Goal: Transaction & Acquisition: Purchase product/service

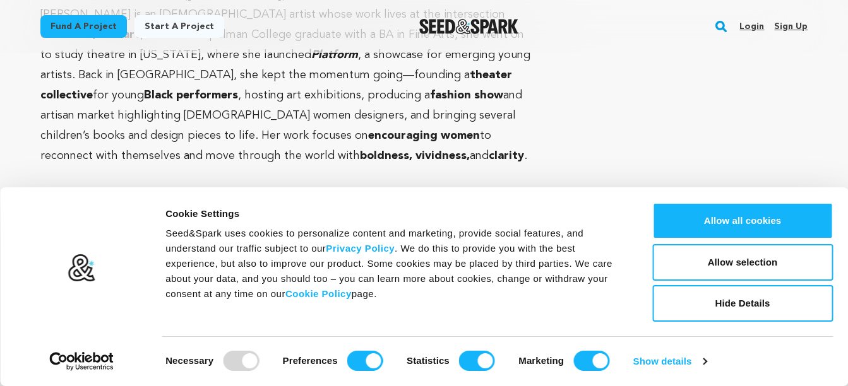
scroll to position [5743, 0]
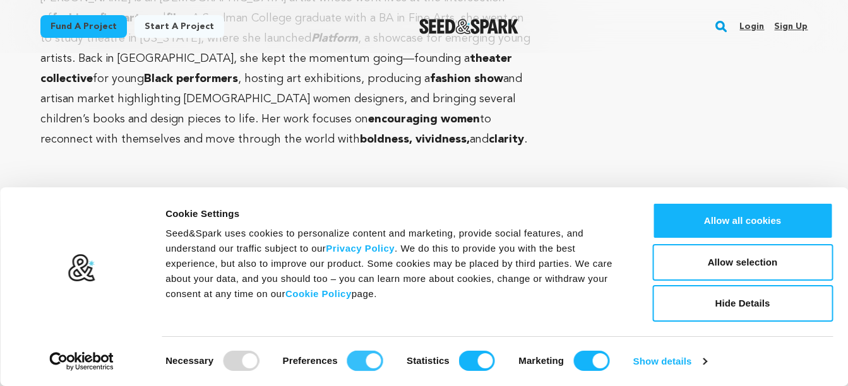
click at [365, 361] on input "Preferences" at bounding box center [365, 361] width 36 height 20
checkbox input "false"
click at [468, 357] on input "Statistics" at bounding box center [477, 361] width 36 height 20
checkbox input "false"
click at [582, 355] on input "Marketing" at bounding box center [591, 361] width 36 height 20
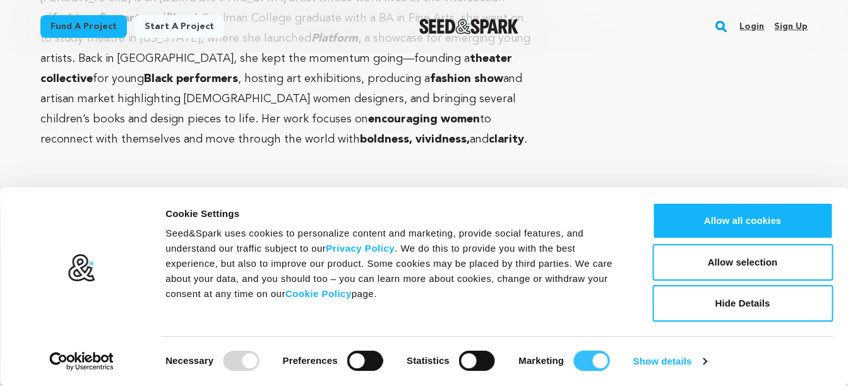
checkbox input "false"
click at [656, 360] on link "Show details" at bounding box center [669, 361] width 73 height 19
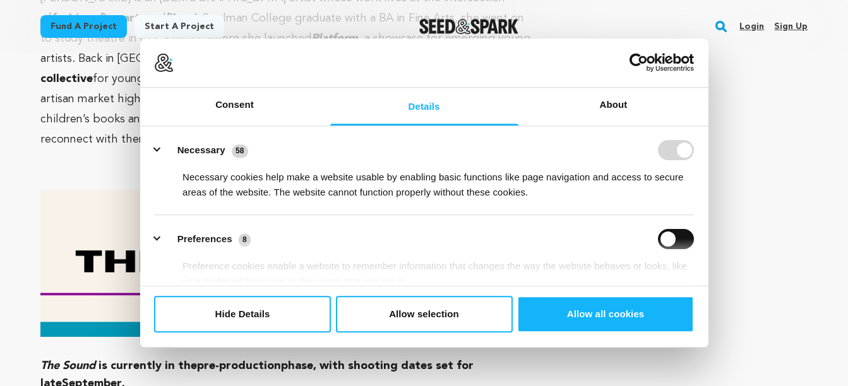
drag, startPoint x: 686, startPoint y: 151, endPoint x: 680, endPoint y: 155, distance: 6.8
click at [682, 155] on form at bounding box center [676, 151] width 36 height 20
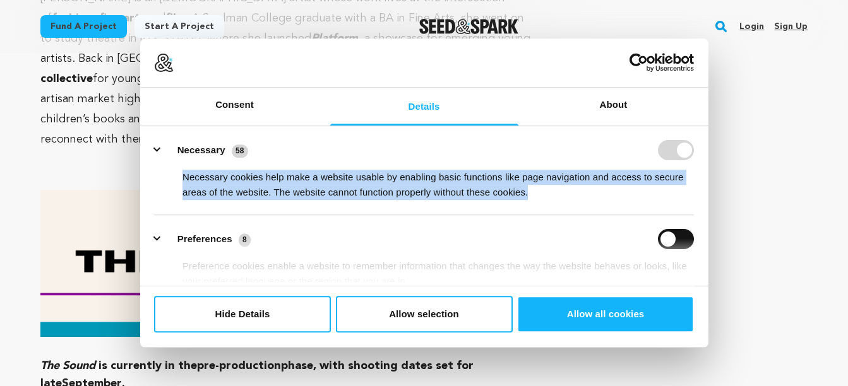
drag, startPoint x: 707, startPoint y: 154, endPoint x: 701, endPoint y: 187, distance: 33.3
click at [699, 191] on div "Details Necessary 58 Necessary cookies help make a website usable by enabling b…" at bounding box center [424, 206] width 568 height 160
drag, startPoint x: 701, startPoint y: 187, endPoint x: 616, endPoint y: 160, distance: 89.2
click at [594, 165] on div "Necessary cookies help make a website usable by enabling basic functions like p…" at bounding box center [424, 181] width 540 height 40
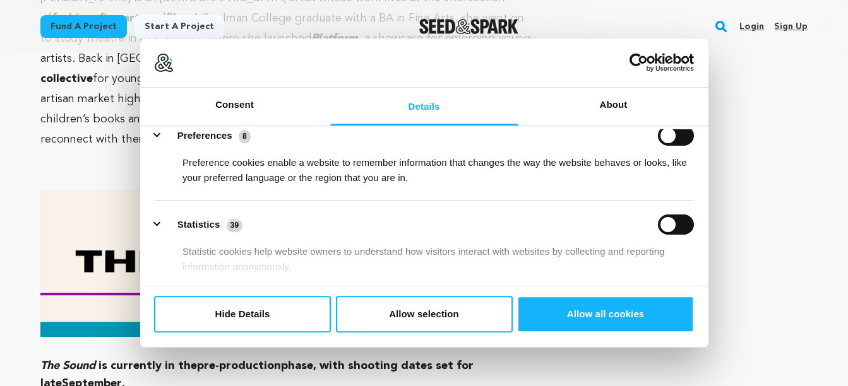
scroll to position [71, 0]
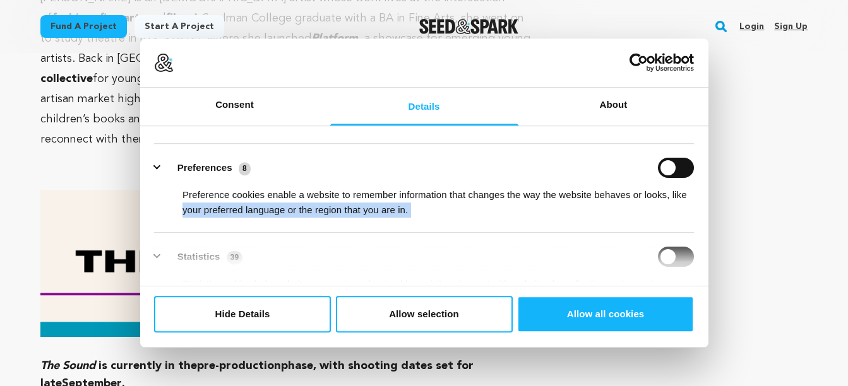
drag, startPoint x: 701, startPoint y: 182, endPoint x: 714, endPoint y: 227, distance: 45.9
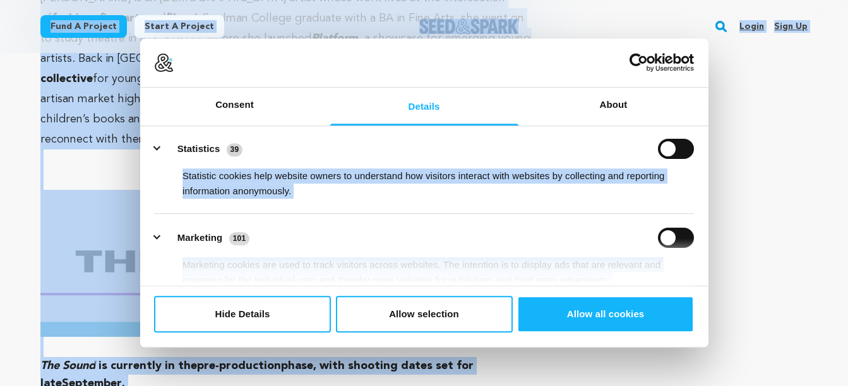
scroll to position [269, 0]
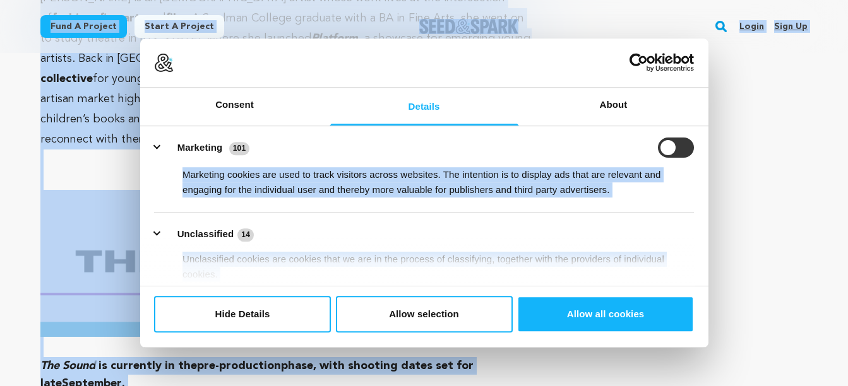
click at [673, 148] on input "Marketing" at bounding box center [676, 148] width 36 height 20
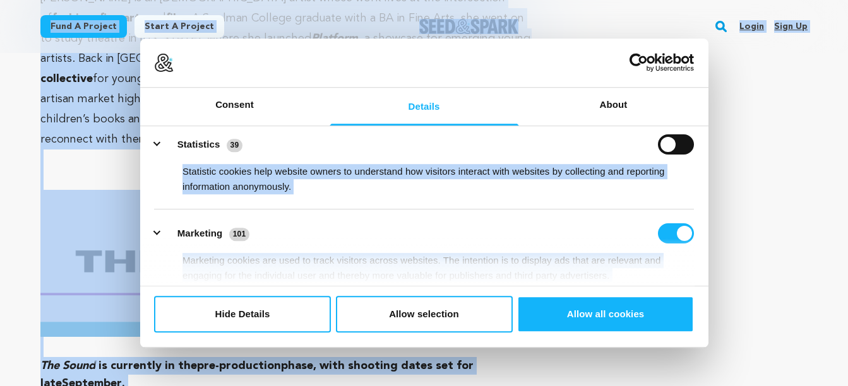
scroll to position [187, 0]
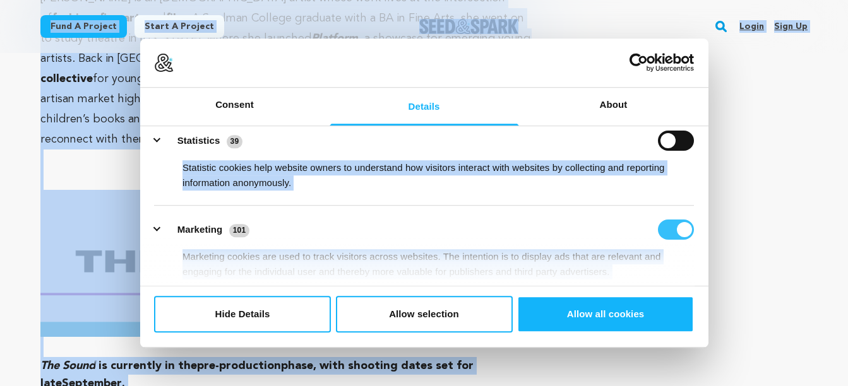
click at [684, 230] on input "Marketing" at bounding box center [676, 230] width 36 height 20
checkbox input "false"
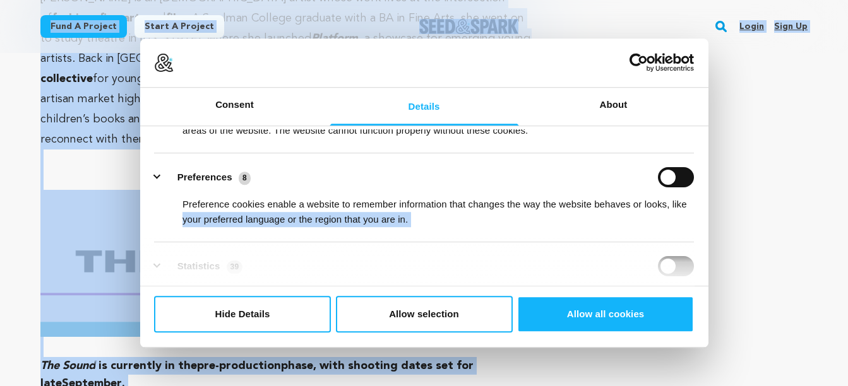
scroll to position [175, 0]
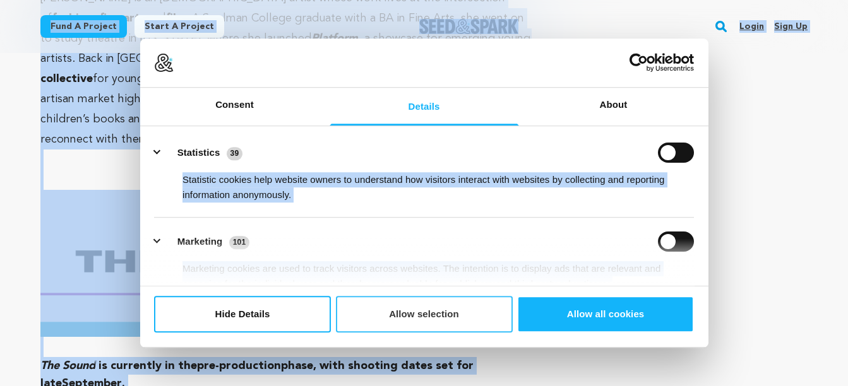
click at [405, 314] on button "Allow selection" at bounding box center [424, 314] width 177 height 37
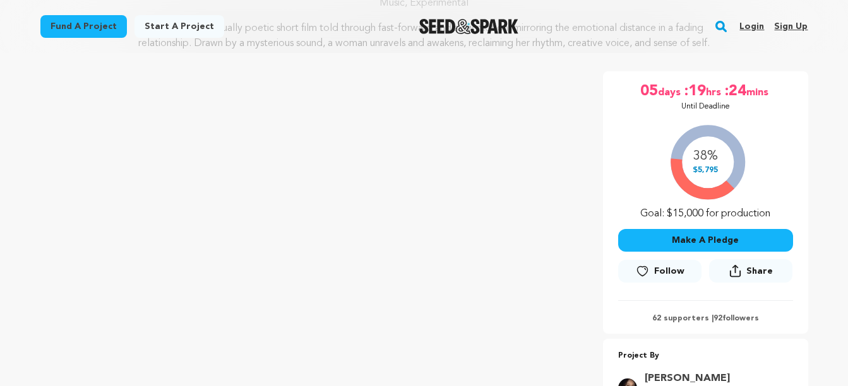
scroll to position [237, 0]
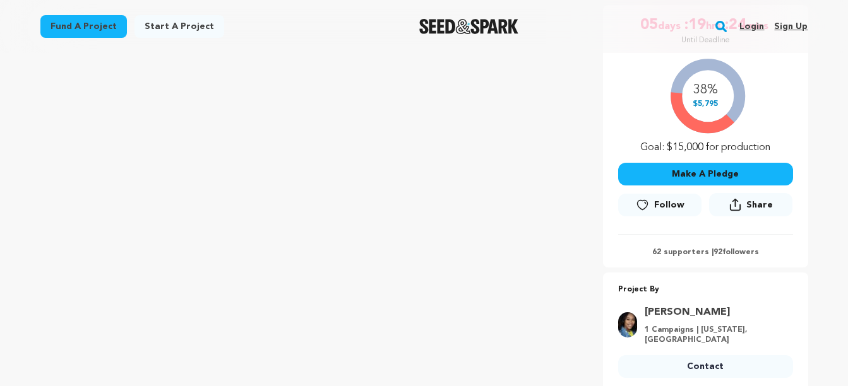
click at [698, 171] on button "Make A Pledge" at bounding box center [705, 174] width 175 height 23
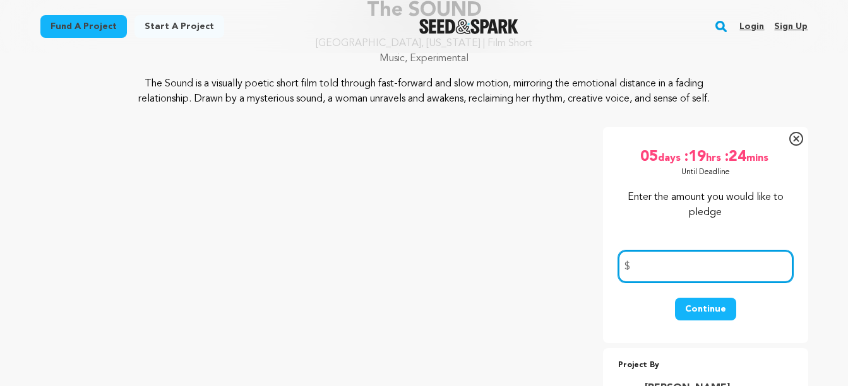
scroll to position [126, 0]
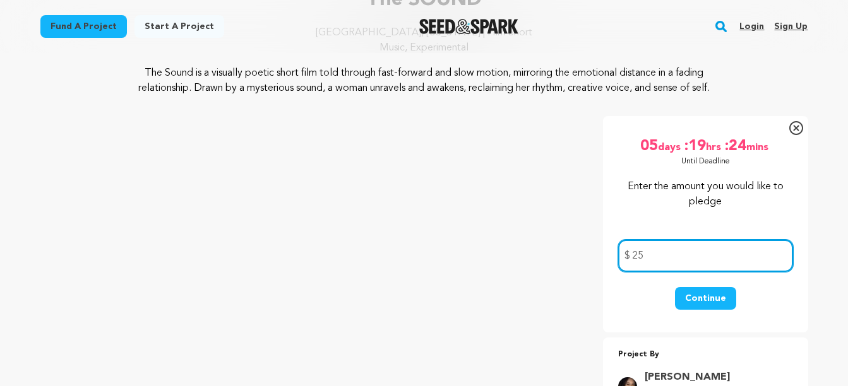
type input "25"
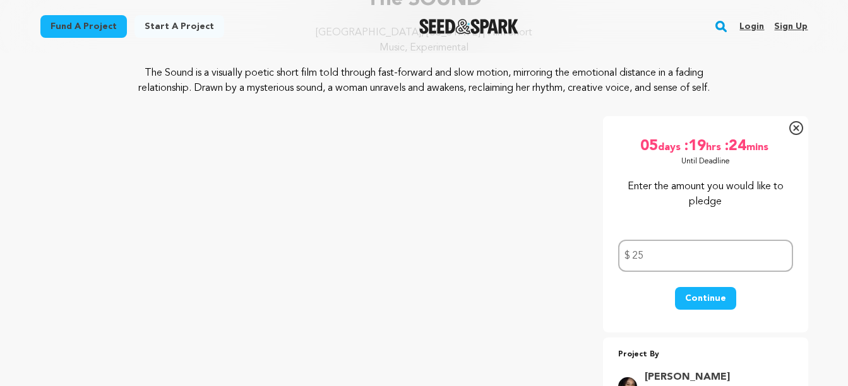
click at [704, 293] on button "Continue" at bounding box center [705, 298] width 61 height 23
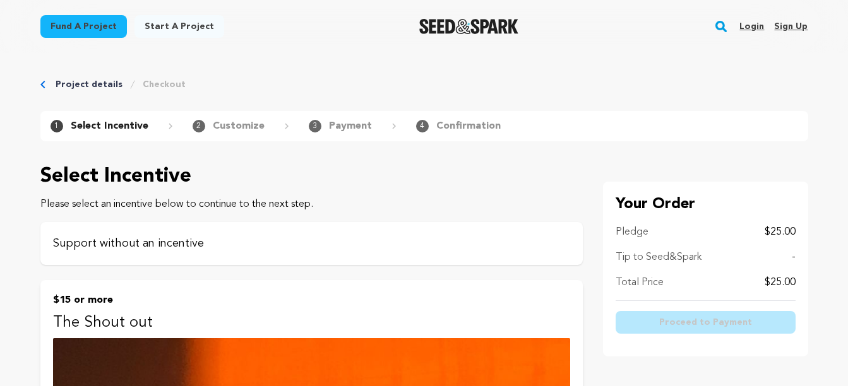
click at [187, 242] on p "Support without an incentive" at bounding box center [311, 244] width 517 height 18
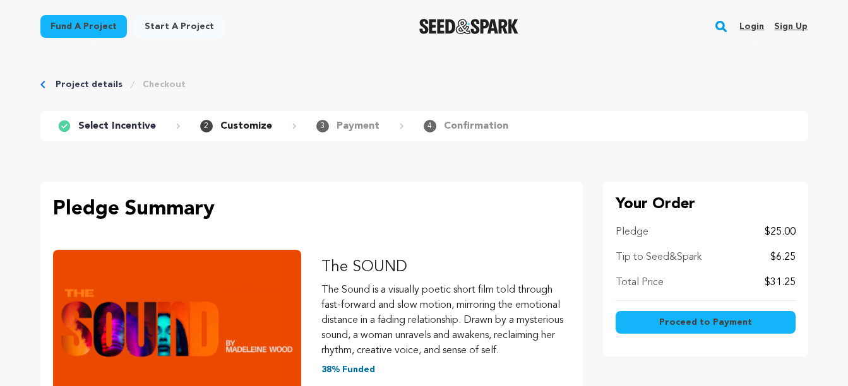
click at [118, 125] on p "Select Incentive" at bounding box center [117, 126] width 78 height 15
click at [65, 124] on icon at bounding box center [63, 126] width 11 height 11
click at [83, 126] on p "Select Incentive" at bounding box center [117, 126] width 78 height 15
click at [464, 125] on p "Confirmation" at bounding box center [476, 126] width 64 height 15
click at [61, 129] on icon at bounding box center [63, 126] width 11 height 11
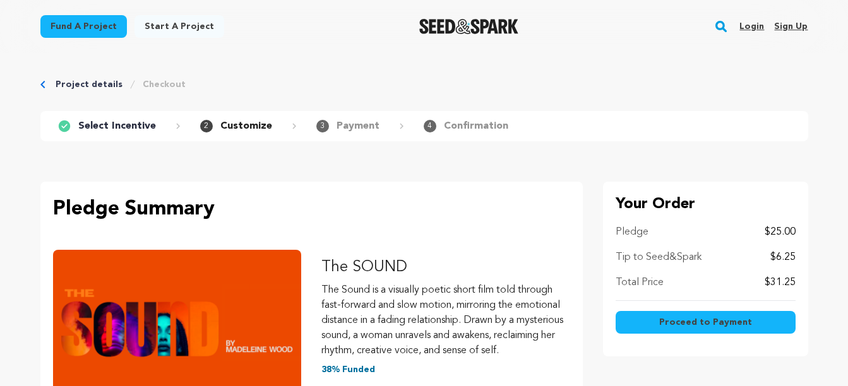
click at [68, 124] on icon at bounding box center [63, 126] width 11 height 11
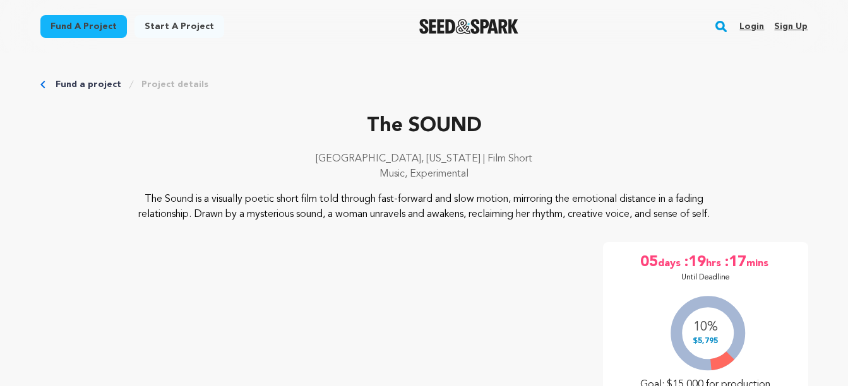
scroll to position [124, 0]
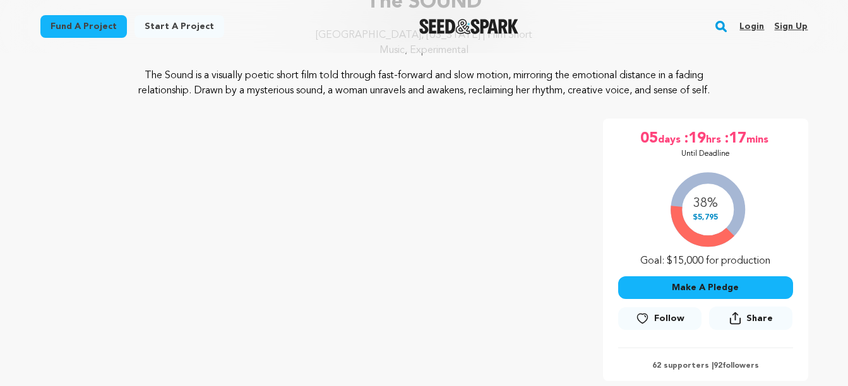
click at [687, 279] on button "Make A Pledge" at bounding box center [705, 287] width 175 height 23
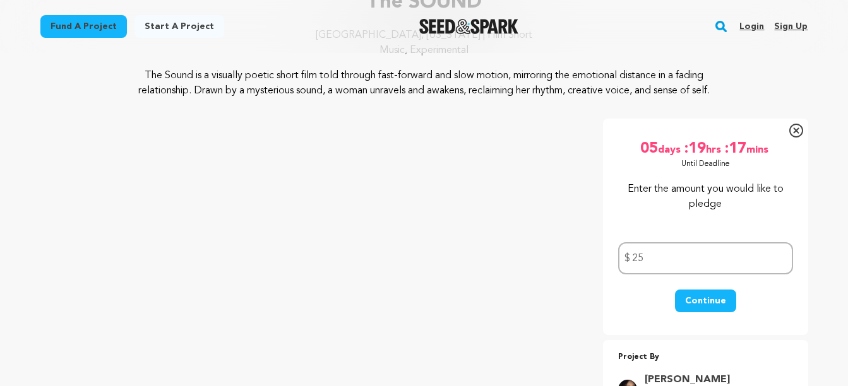
click at [702, 298] on button "Continue" at bounding box center [705, 301] width 61 height 23
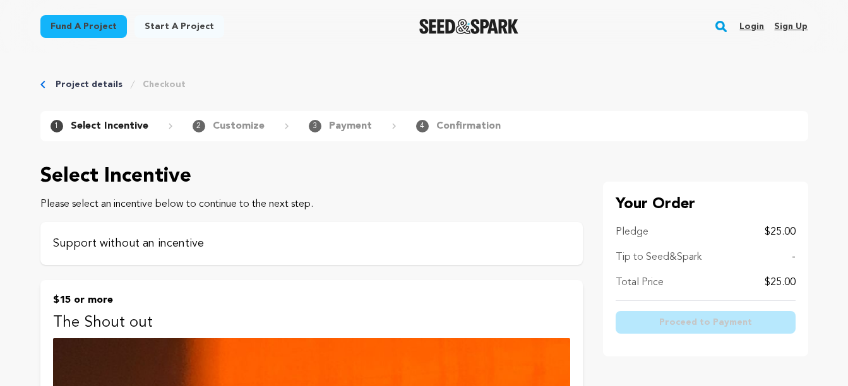
click at [146, 241] on p "Support without an incentive" at bounding box center [311, 244] width 517 height 18
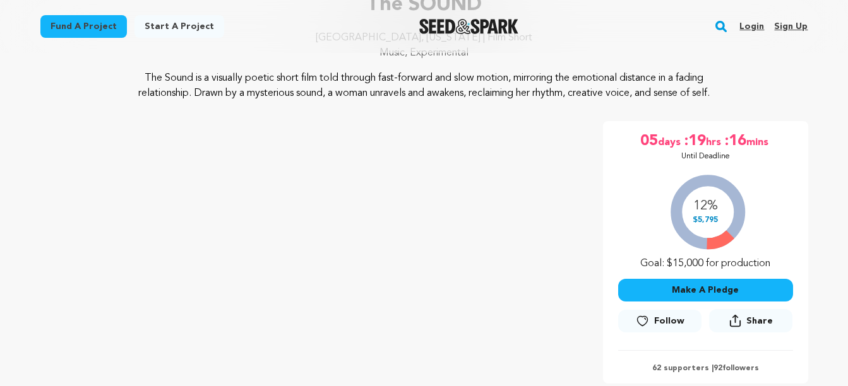
scroll to position [121, 0]
click at [697, 287] on button "Make A Pledge" at bounding box center [705, 290] width 175 height 23
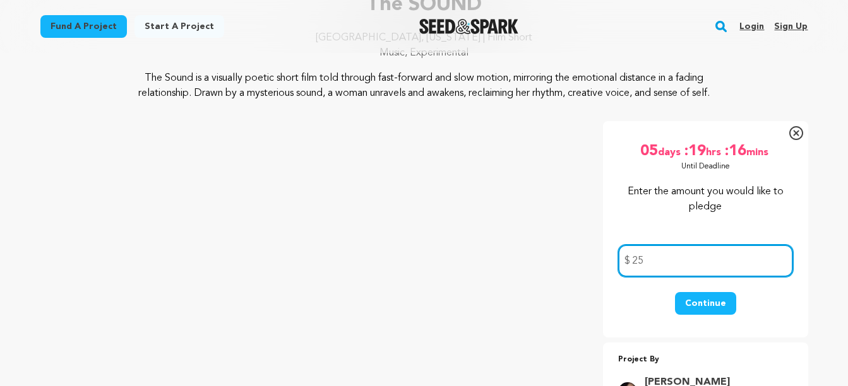
drag, startPoint x: 640, startPoint y: 260, endPoint x: 647, endPoint y: 259, distance: 7.6
click at [647, 259] on input "25" at bounding box center [705, 261] width 175 height 32
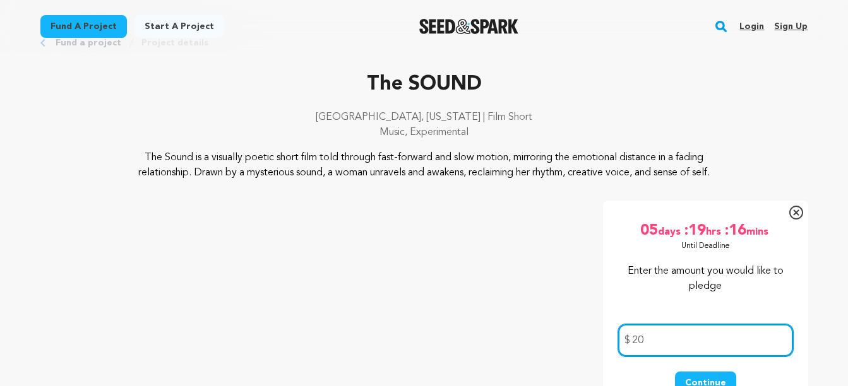
scroll to position [63, 0]
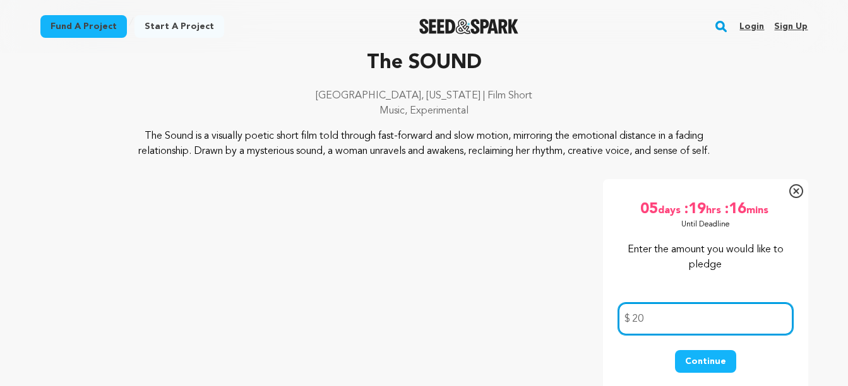
type input "20"
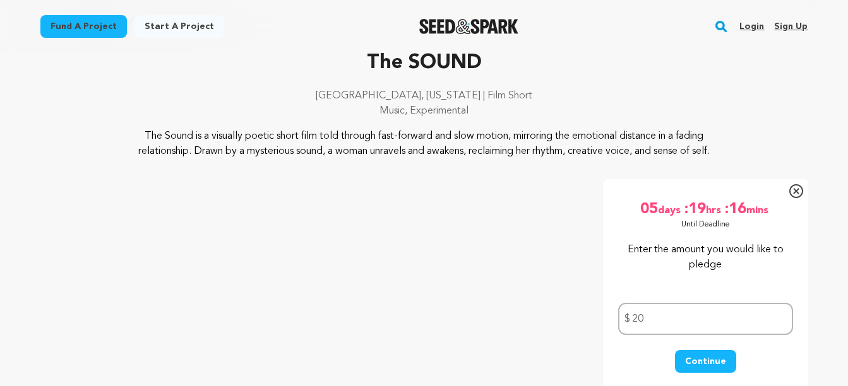
click at [713, 354] on button "Continue" at bounding box center [705, 361] width 61 height 23
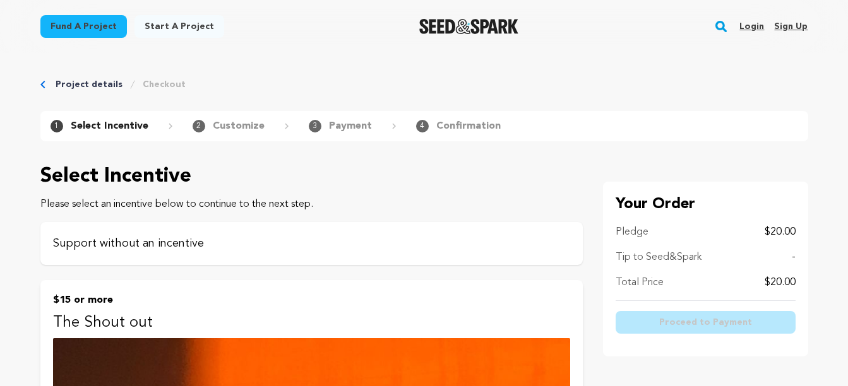
click at [152, 244] on p "Support without an incentive" at bounding box center [311, 244] width 517 height 18
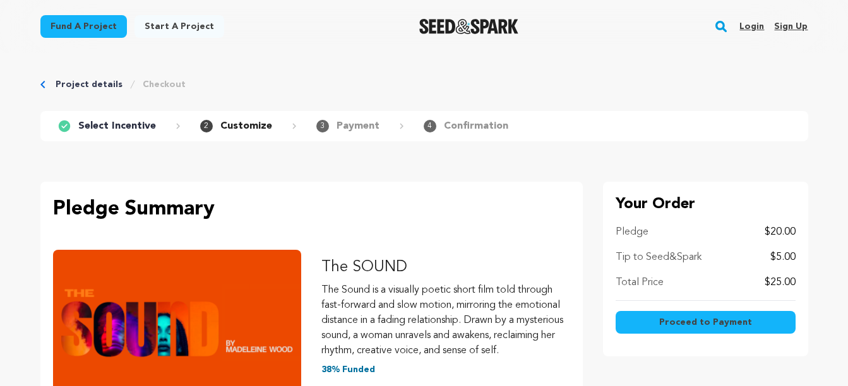
click at [717, 318] on span "Proceed to Payment" at bounding box center [705, 322] width 93 height 13
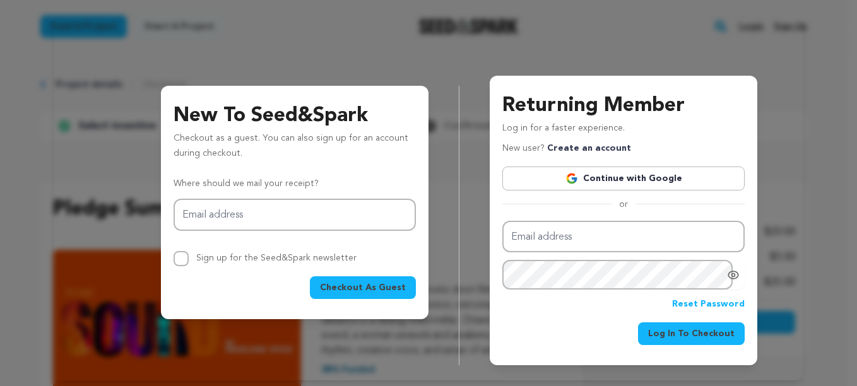
click at [350, 285] on span "Checkout As Guest" at bounding box center [363, 287] width 86 height 13
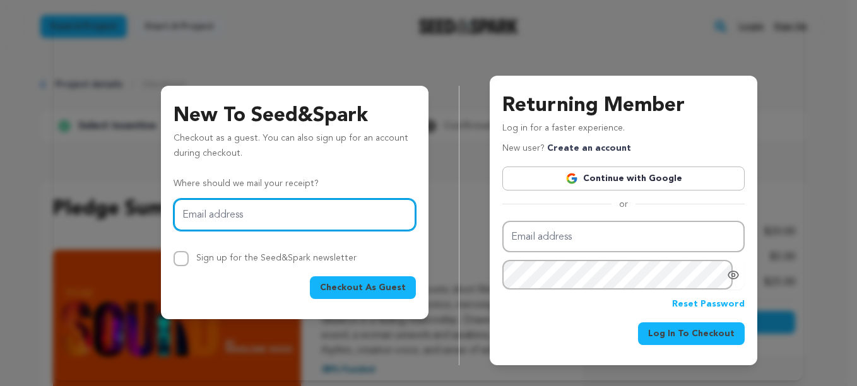
click at [218, 205] on input "Email address" at bounding box center [295, 215] width 242 height 32
type input "chajj@bellsouth.net"
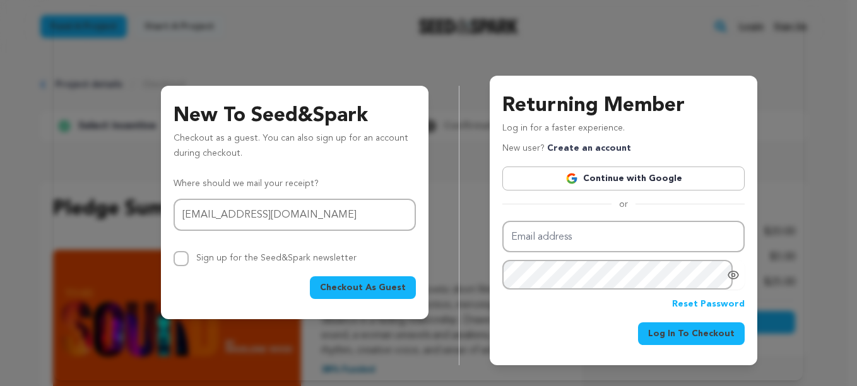
click at [353, 286] on span "Checkout As Guest" at bounding box center [363, 287] width 86 height 13
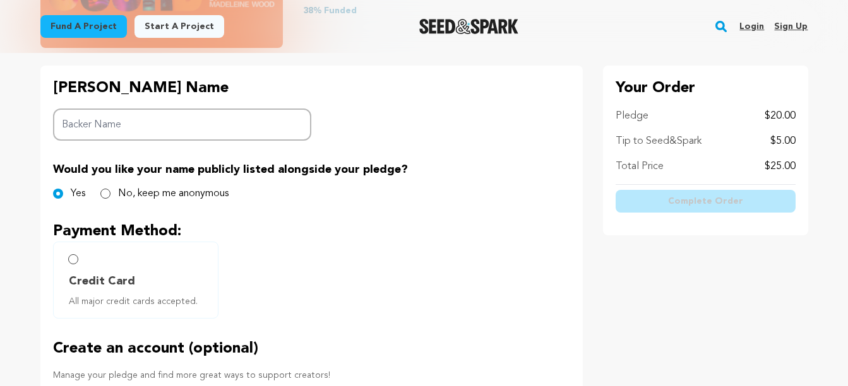
scroll to position [252, 0]
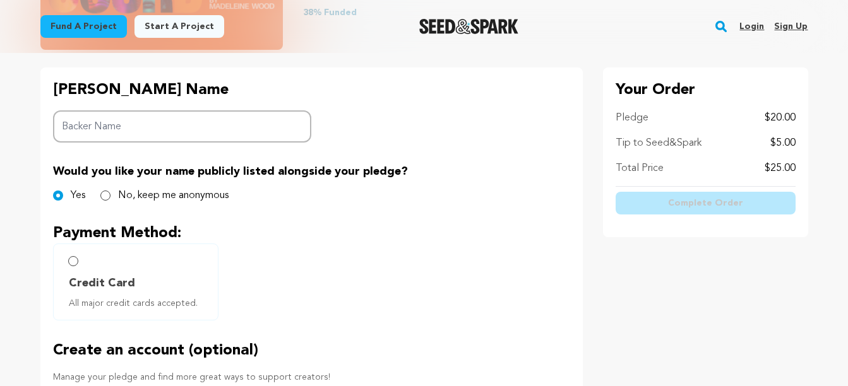
click at [223, 127] on input "Backer Name" at bounding box center [182, 126] width 259 height 32
click at [182, 126] on input "Backer Name" at bounding box center [182, 126] width 259 height 32
drag, startPoint x: 111, startPoint y: 130, endPoint x: 56, endPoint y: 145, distance: 57.0
click at [56, 145] on div "[PERSON_NAME] Name Backer Name [PERSON_NAME] Would you like your name publicly …" at bounding box center [311, 308] width 542 height 481
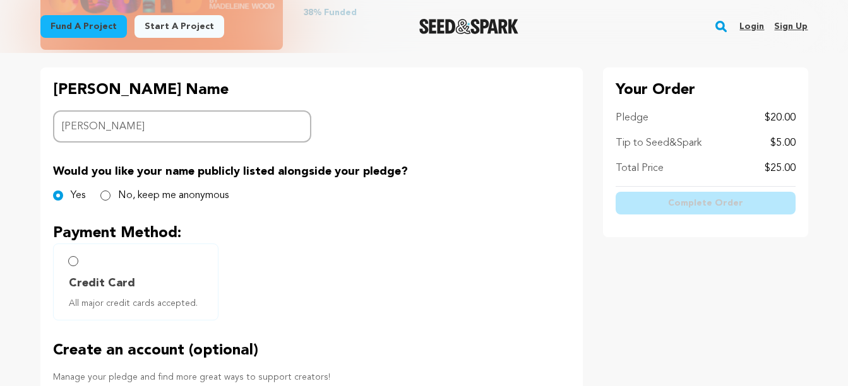
drag, startPoint x: 104, startPoint y: 126, endPoint x: 36, endPoint y: 139, distance: 69.4
click at [36, 139] on div "Project details Checkout 1 Select Incentive 2 Customize 3 Payment 4" at bounding box center [424, 180] width 808 height 758
type input "[PERSON_NAME]"
click at [74, 259] on input "Credit Card All major credit cards accepted." at bounding box center [73, 261] width 10 height 10
radio input "false"
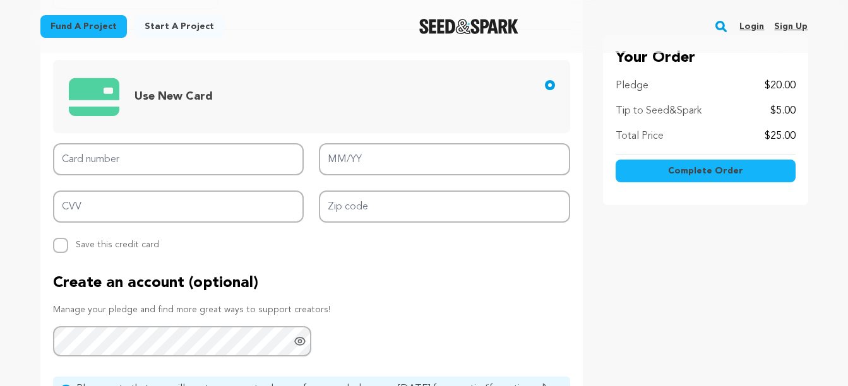
scroll to position [568, 0]
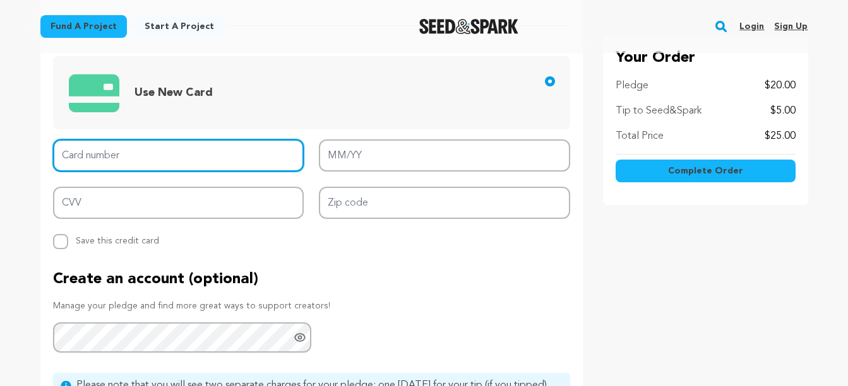
click at [204, 158] on input "Card number" at bounding box center [178, 155] width 251 height 32
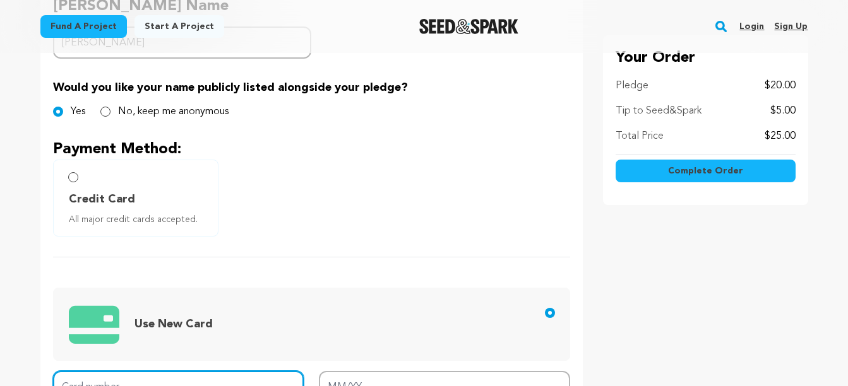
scroll to position [316, 0]
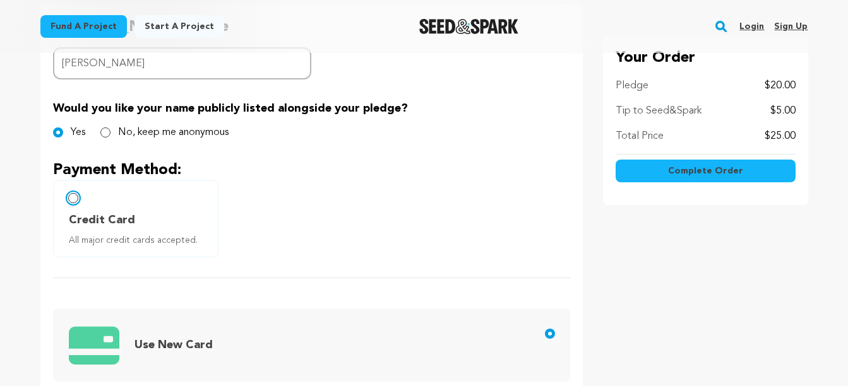
click at [72, 199] on input "Credit Card All major credit cards accepted." at bounding box center [73, 198] width 10 height 10
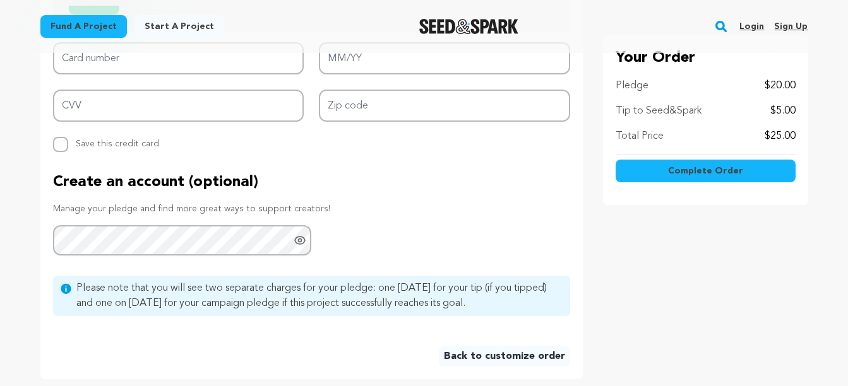
scroll to position [757, 0]
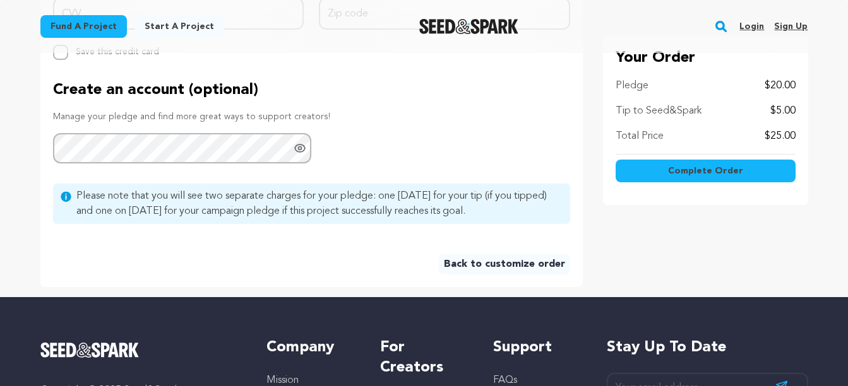
drag, startPoint x: 774, startPoint y: 110, endPoint x: 800, endPoint y: 98, distance: 28.8
click at [800, 98] on div "Your Order Pledge $20.00 Tip to Seed&Spark $5.00 Total Price $25.00 Complete Or…" at bounding box center [705, 120] width 205 height 170
drag, startPoint x: 800, startPoint y: 98, endPoint x: 733, endPoint y: 108, distance: 68.2
click at [733, 108] on div "Tip to Seed&Spark $5.00" at bounding box center [705, 110] width 180 height 15
click at [764, 102] on div "Pledge $20.00 Tip to Seed&Spark $5.00 Total Price $25.00" at bounding box center [705, 116] width 180 height 76
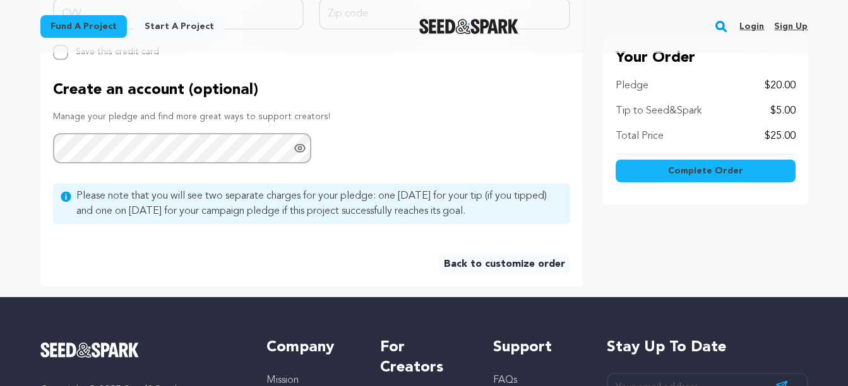
drag, startPoint x: 769, startPoint y: 105, endPoint x: 796, endPoint y: 100, distance: 28.3
click at [796, 100] on div "Your Order Pledge $20.00 Tip to Seed&Spark $5.00 Total Price $25.00 Complete Or…" at bounding box center [705, 120] width 205 height 170
drag, startPoint x: 796, startPoint y: 100, endPoint x: 702, endPoint y: 120, distance: 96.2
click at [702, 120] on div "Pledge $20.00 Tip to Seed&Spark $5.00 Total Price $25.00" at bounding box center [705, 116] width 180 height 76
click at [617, 117] on p "Tip to Seed&Spark" at bounding box center [658, 110] width 86 height 15
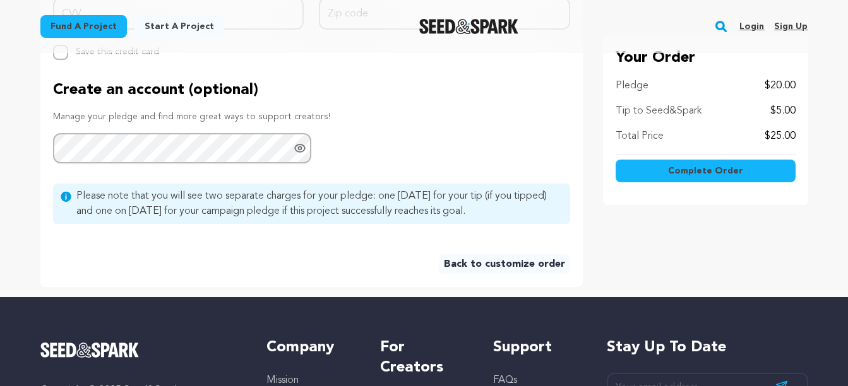
drag, startPoint x: 618, startPoint y: 112, endPoint x: 804, endPoint y: 109, distance: 186.2
click at [804, 109] on div "Your Order Pledge $20.00 Tip to Seed&Spark $5.00 Total Price $25.00 Complete Or…" at bounding box center [705, 120] width 205 height 170
click at [375, 153] on div "Create an account (optional) Manage your pledge and find more great ways to sup…" at bounding box center [311, 122] width 517 height 84
click at [501, 259] on link "Back to customize order" at bounding box center [504, 264] width 131 height 20
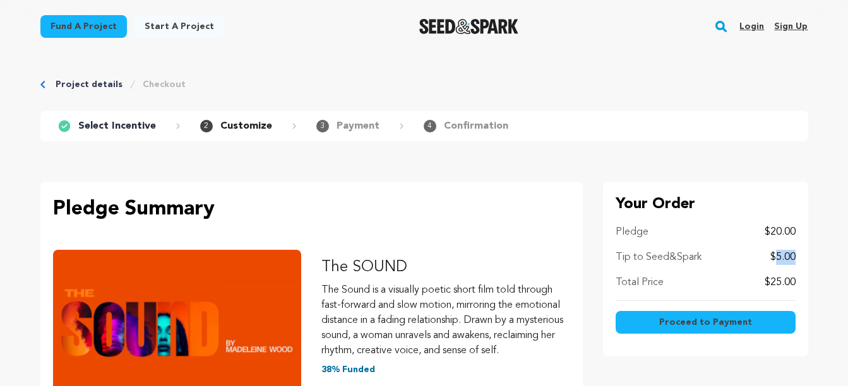
drag, startPoint x: 775, startPoint y: 257, endPoint x: 800, endPoint y: 253, distance: 25.6
click at [800, 253] on div "Your Order Pledge $20.00 Tip to Seed&Spark $5.00 Total Price $25.00 Proceed to …" at bounding box center [705, 269] width 205 height 175
click at [502, 209] on p "Pledge Summary" at bounding box center [311, 209] width 517 height 30
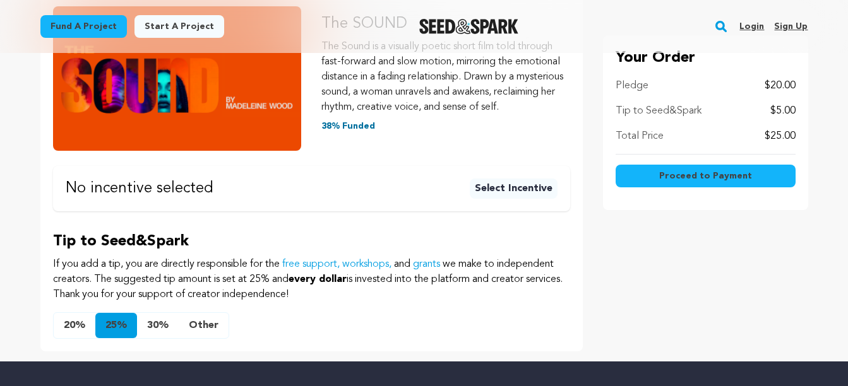
scroll to position [316, 0]
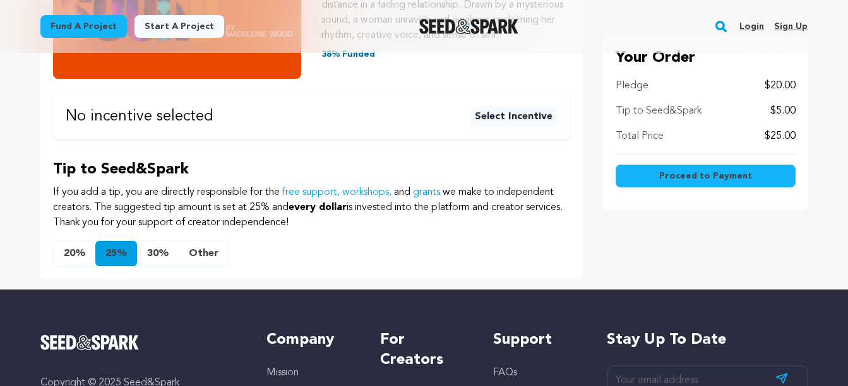
click at [264, 257] on div "20% 25% 30% Other Enter other tip amount Back to selection $" at bounding box center [311, 253] width 517 height 27
click at [68, 266] on button "20%" at bounding box center [75, 253] width 42 height 25
click at [124, 263] on button "25%" at bounding box center [116, 253] width 42 height 25
click at [158, 257] on button "30%" at bounding box center [158, 253] width 42 height 25
click at [200, 259] on button "Other" at bounding box center [204, 253] width 50 height 25
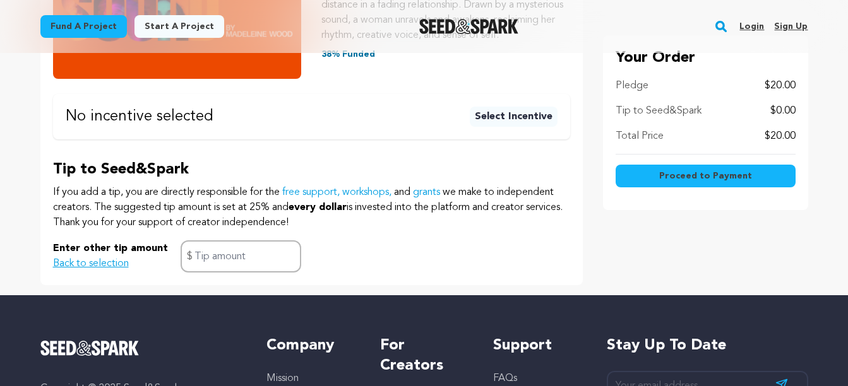
click at [319, 271] on div "Enter other tip amount Back to selection $" at bounding box center [311, 256] width 517 height 32
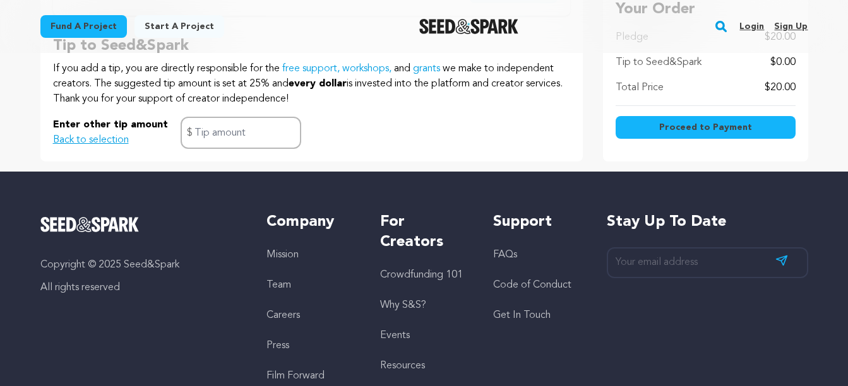
scroll to position [442, 0]
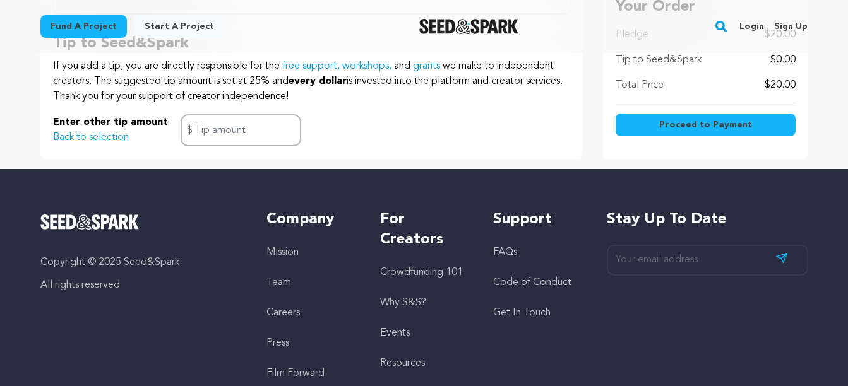
click at [94, 145] on button "Back to selection" at bounding box center [91, 137] width 76 height 15
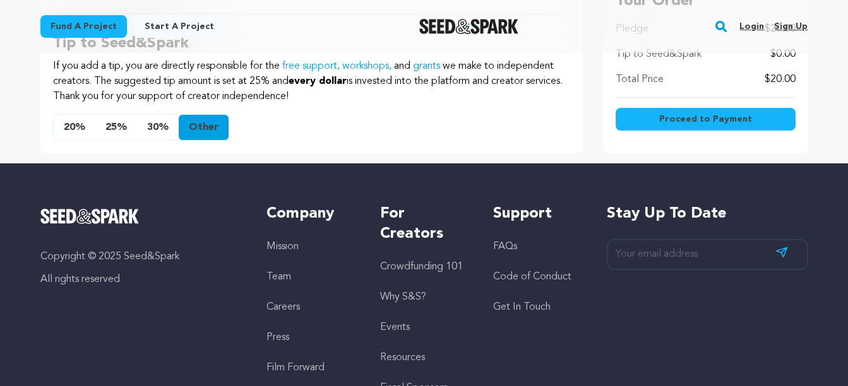
click at [193, 136] on button "Other" at bounding box center [204, 127] width 50 height 25
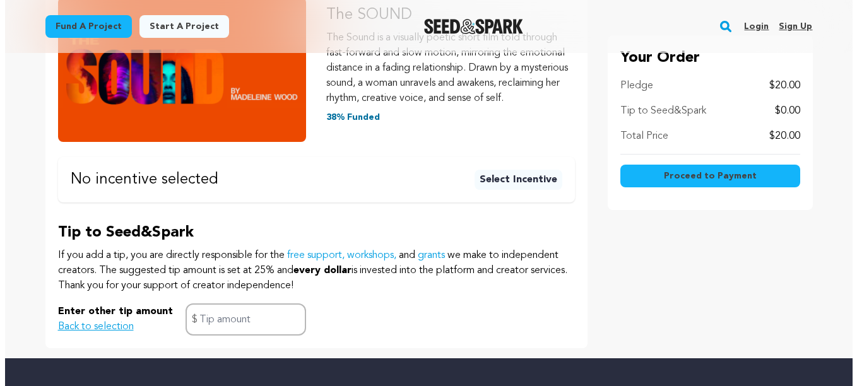
scroll to position [316, 0]
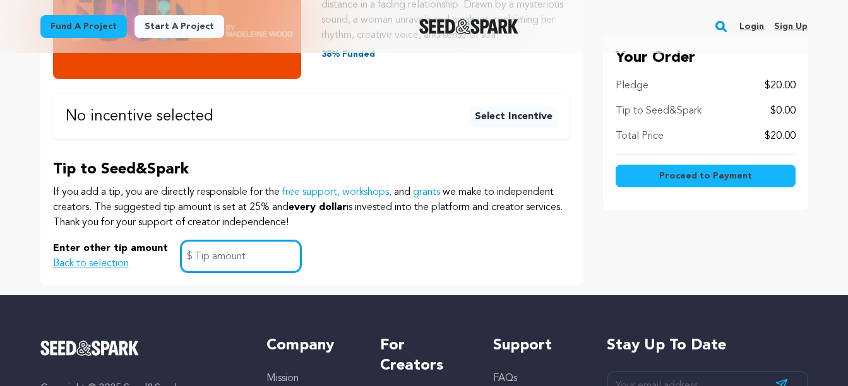
click at [224, 268] on input "text" at bounding box center [240, 256] width 121 height 32
click at [112, 254] on div "Tip to Seed&Spark If you add a tip, you are directly responsible for the free s…" at bounding box center [311, 216] width 517 height 113
drag, startPoint x: 112, startPoint y: 254, endPoint x: 90, endPoint y: 280, distance: 34.5
click at [91, 271] on button "Back to selection" at bounding box center [91, 263] width 76 height 15
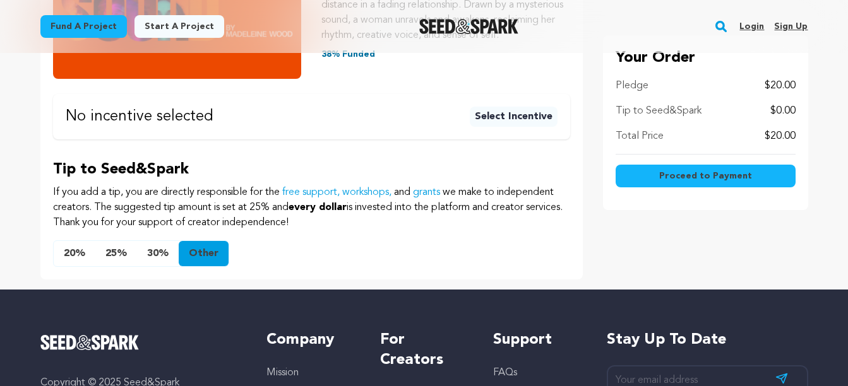
click at [75, 266] on button "20%" at bounding box center [75, 253] width 42 height 25
click at [716, 174] on span "Proceed to Payment" at bounding box center [705, 176] width 93 height 13
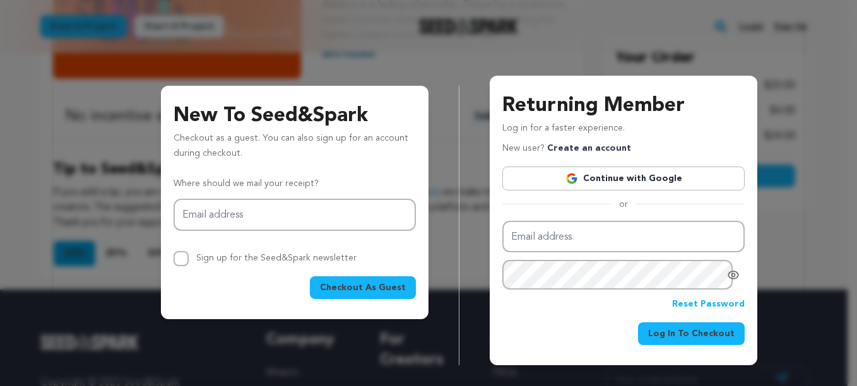
click at [355, 283] on span "Checkout As Guest" at bounding box center [363, 287] width 86 height 13
click at [449, 209] on div "New To Seed&Spark Checkout as a guest. You can also sign up for an account duri…" at bounding box center [428, 211] width 718 height 310
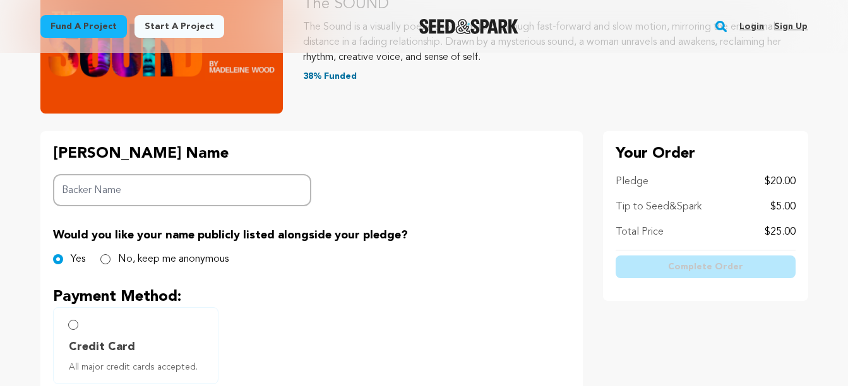
scroll to position [189, 0]
click at [153, 173] on div "[PERSON_NAME] Name Backer Name" at bounding box center [182, 174] width 259 height 62
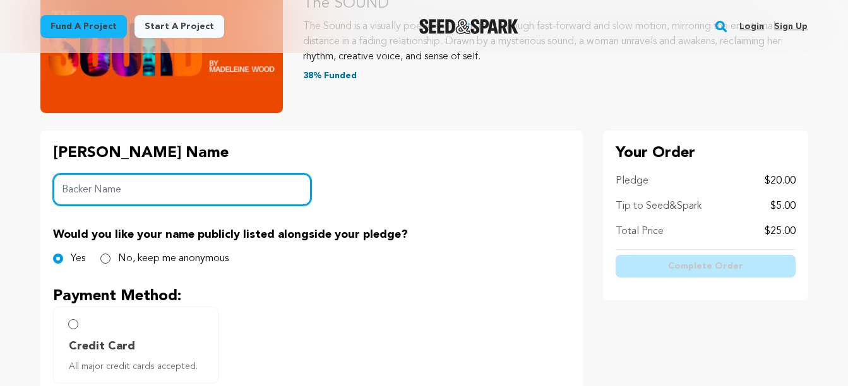
click at [150, 186] on input "Backer Name" at bounding box center [182, 190] width 259 height 32
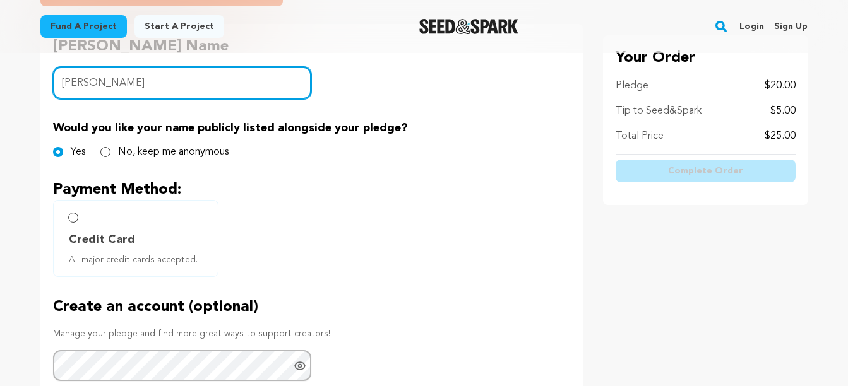
scroll to position [316, 0]
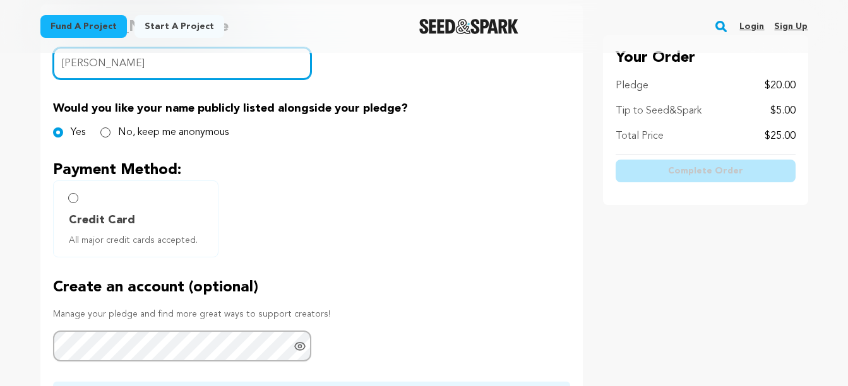
type input "[PERSON_NAME]"
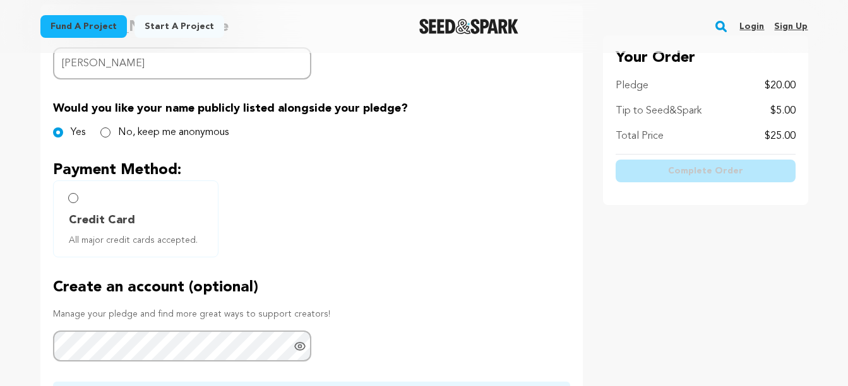
click at [102, 218] on span "Credit Card" at bounding box center [102, 220] width 66 height 18
radio input "true"
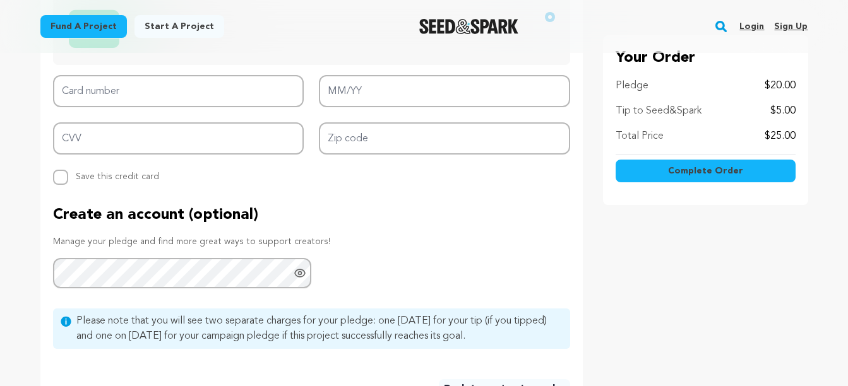
scroll to position [631, 0]
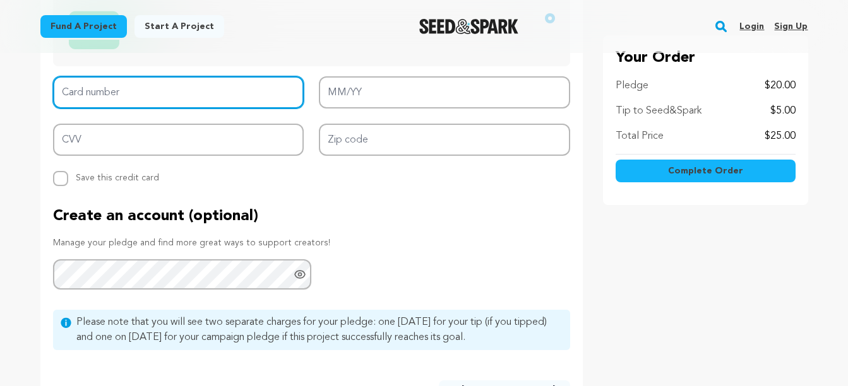
click at [271, 89] on input "Card number" at bounding box center [178, 92] width 251 height 32
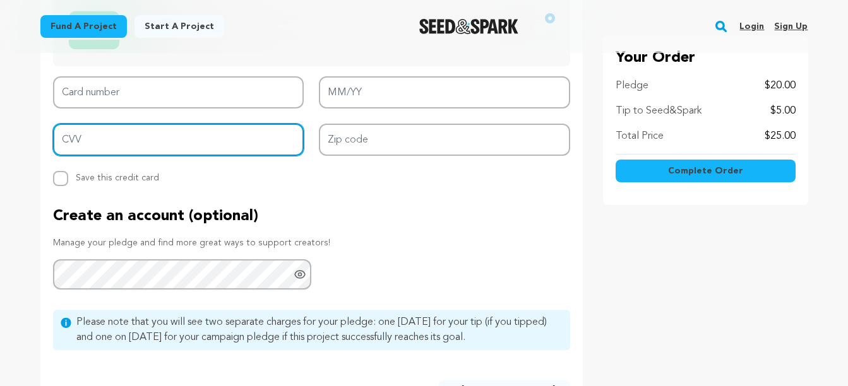
click at [245, 150] on input "CVV" at bounding box center [178, 140] width 251 height 32
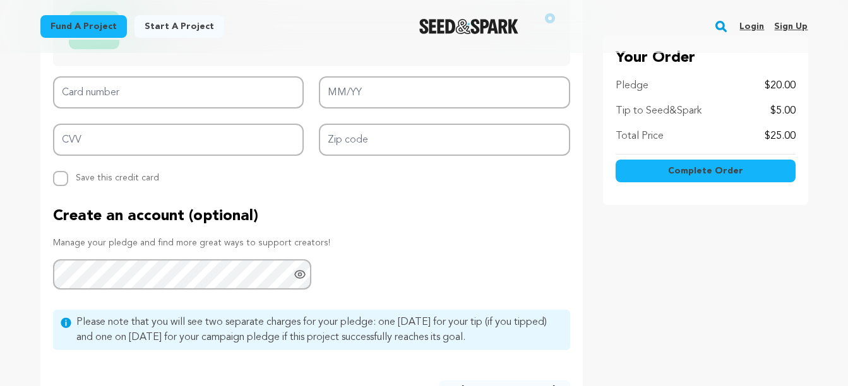
click at [232, 244] on p "Manage your pledge and find more great ways to support creators!" at bounding box center [311, 243] width 517 height 13
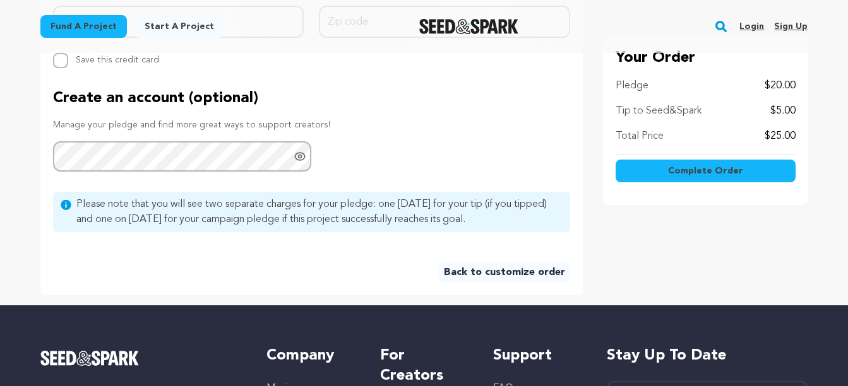
scroll to position [757, 0]
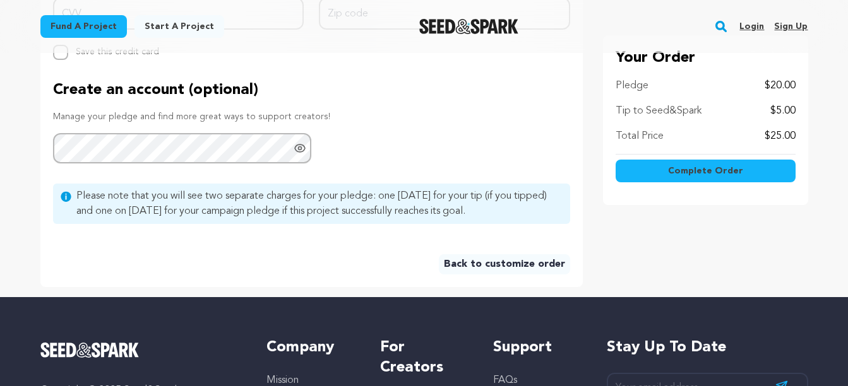
click at [328, 200] on span "Please note that you will see two separate charges for your pledge: one [DATE] …" at bounding box center [319, 204] width 486 height 30
drag, startPoint x: 328, startPoint y: 200, endPoint x: 423, endPoint y: 124, distance: 121.2
click at [423, 124] on div "Create an account (optional) Manage your pledge and find more great ways to sup…" at bounding box center [311, 122] width 517 height 84
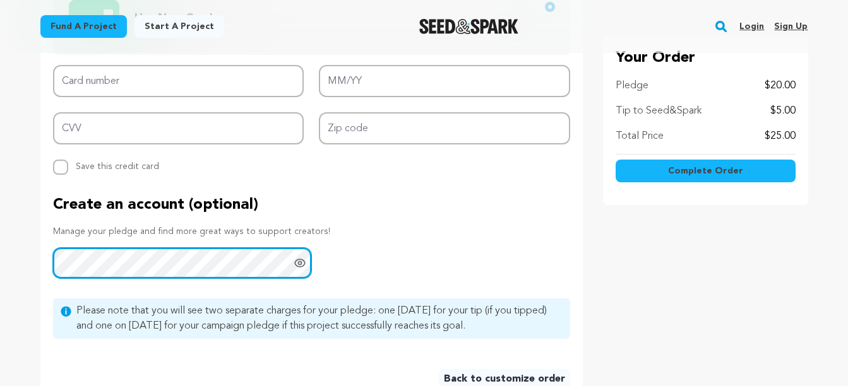
scroll to position [631, 0]
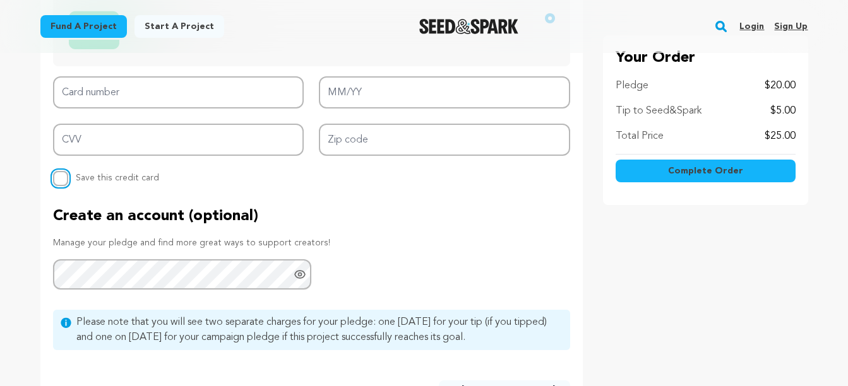
click at [62, 179] on input "Replace saved credit card Save this credit card" at bounding box center [60, 178] width 15 height 15
click at [61, 182] on input "Replace saved credit card Save this credit card" at bounding box center [60, 178] width 15 height 15
checkbox input "false"
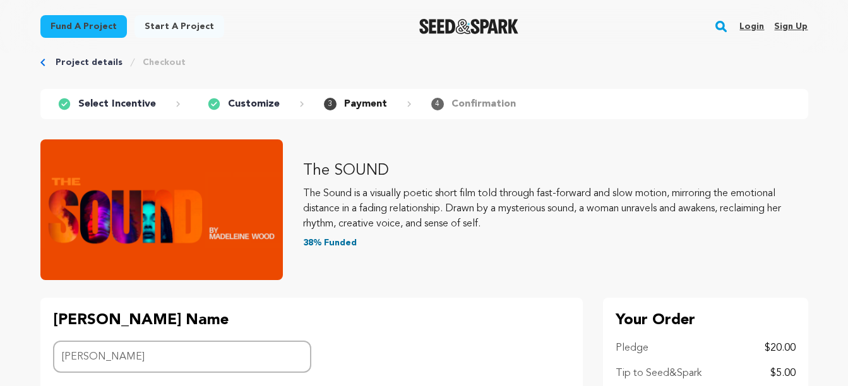
scroll to position [0, 0]
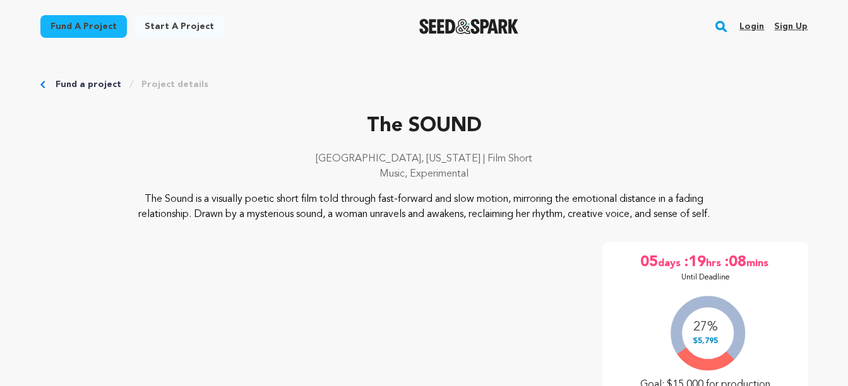
scroll to position [121, 0]
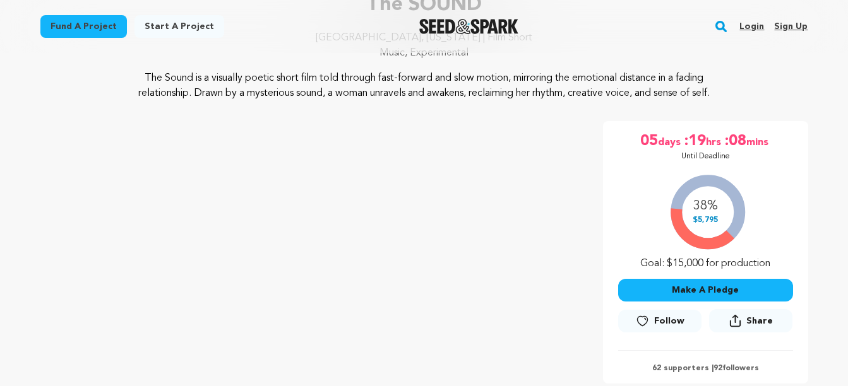
click at [700, 282] on button "Make A Pledge" at bounding box center [705, 290] width 175 height 23
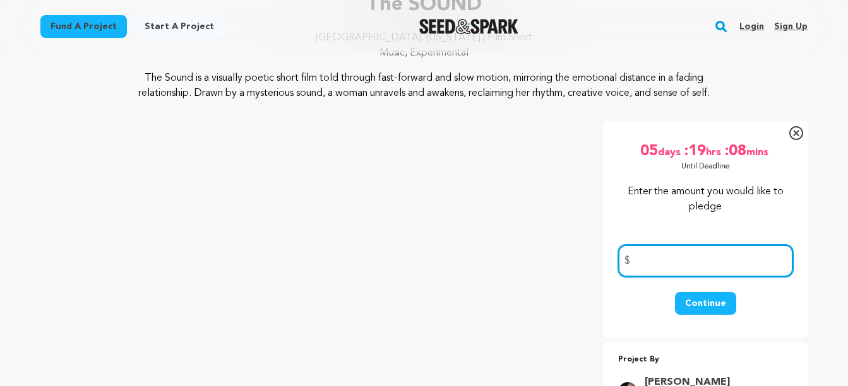
click at [656, 261] on input "number" at bounding box center [705, 261] width 175 height 32
type input "20"
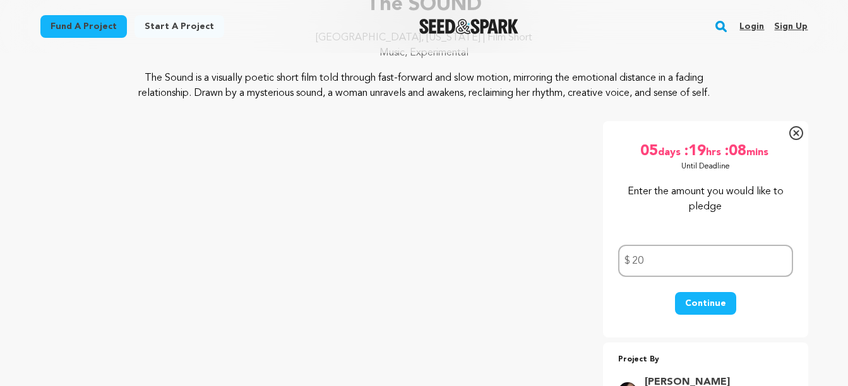
click at [705, 297] on button "Continue" at bounding box center [705, 303] width 61 height 23
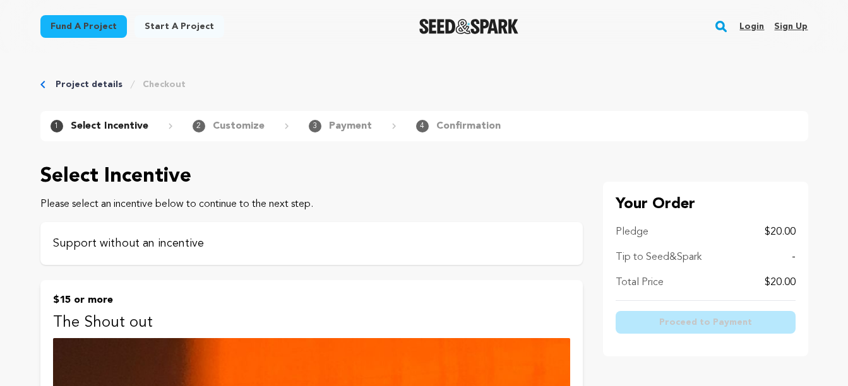
click at [476, 252] on div "Support without an incentive" at bounding box center [311, 243] width 542 height 43
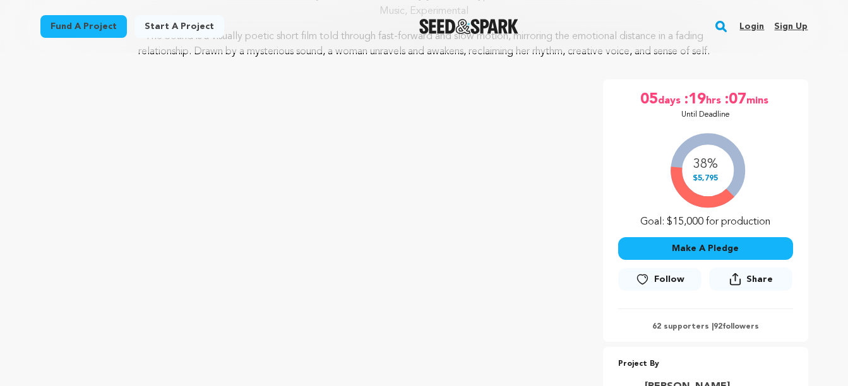
scroll to position [245, 0]
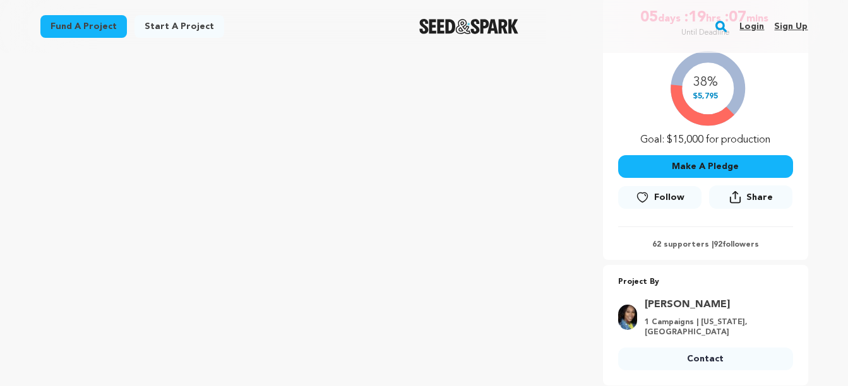
click at [716, 164] on button "Make A Pledge" at bounding box center [705, 166] width 175 height 23
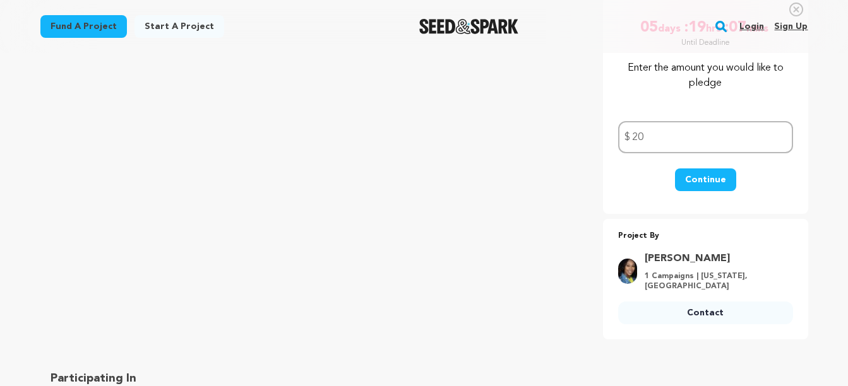
click at [711, 176] on button "Continue" at bounding box center [705, 179] width 61 height 23
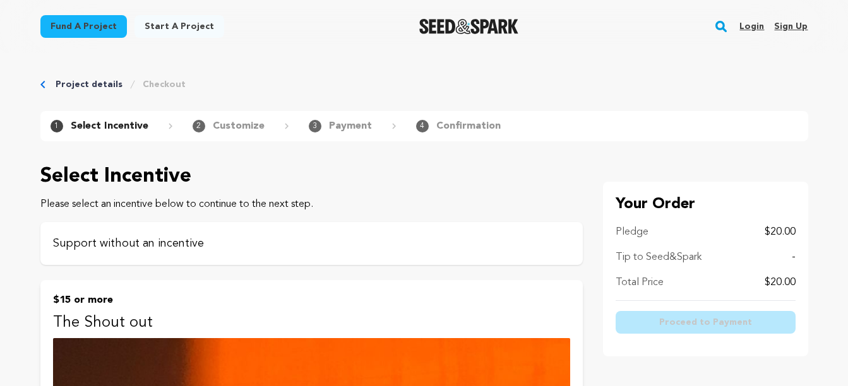
click at [177, 232] on div "Support without an incentive" at bounding box center [311, 243] width 542 height 43
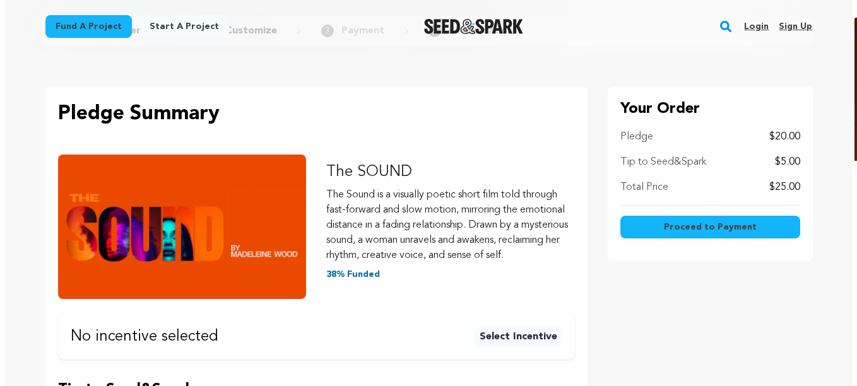
scroll to position [189, 0]
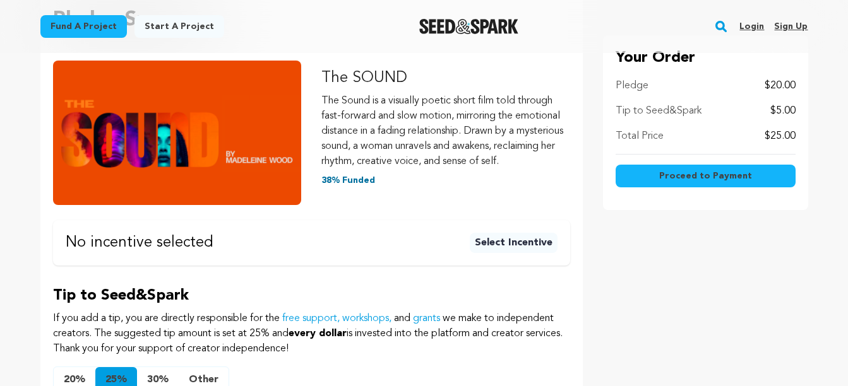
click at [682, 170] on span "Proceed to Payment" at bounding box center [705, 176] width 93 height 13
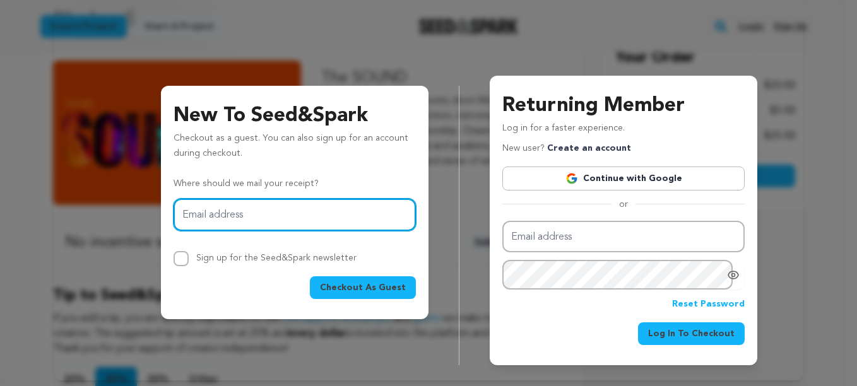
click at [233, 215] on input "Email address" at bounding box center [295, 215] width 242 height 32
type input "chajj@bellsouth.net"
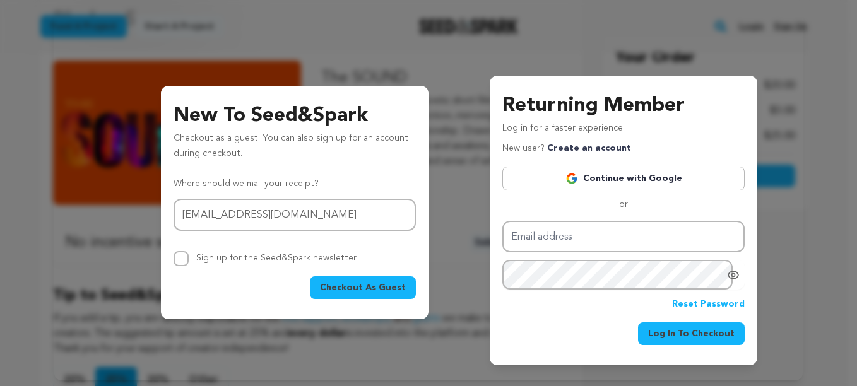
click at [341, 283] on span "Checkout As Guest" at bounding box center [363, 287] width 86 height 13
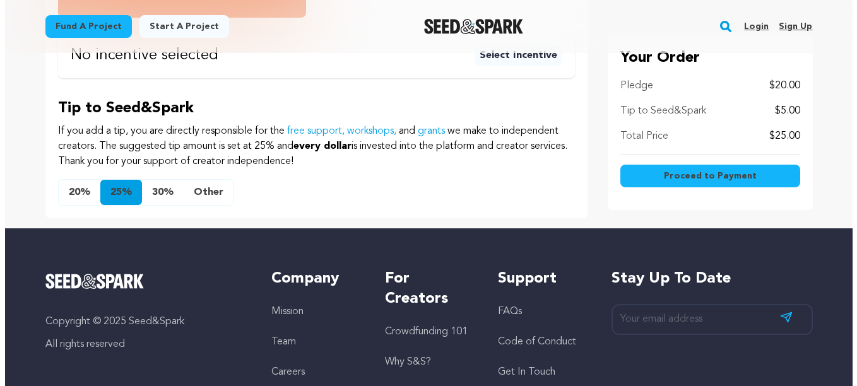
scroll to position [379, 0]
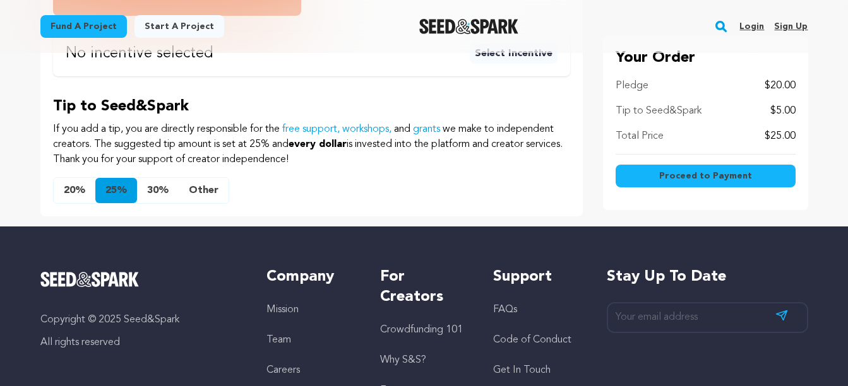
click at [704, 177] on span "Proceed to Payment" at bounding box center [705, 176] width 93 height 13
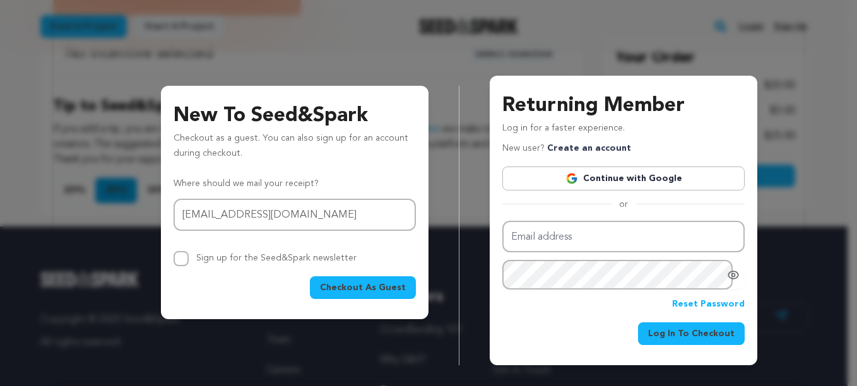
click at [375, 283] on span "Checkout As Guest" at bounding box center [363, 287] width 86 height 13
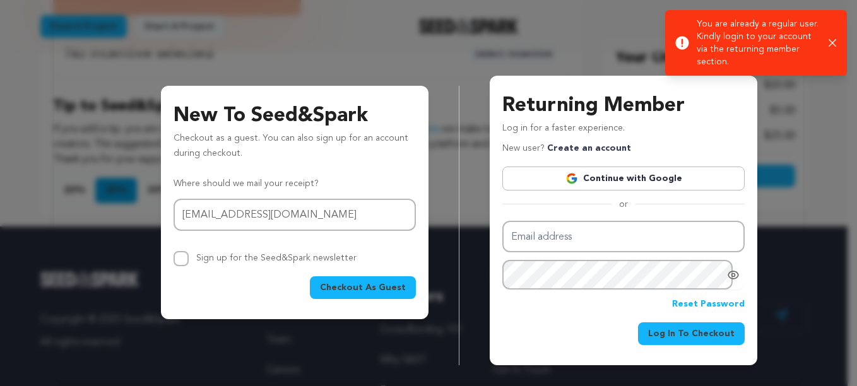
click at [346, 285] on span "Checkout As Guest" at bounding box center [363, 287] width 86 height 13
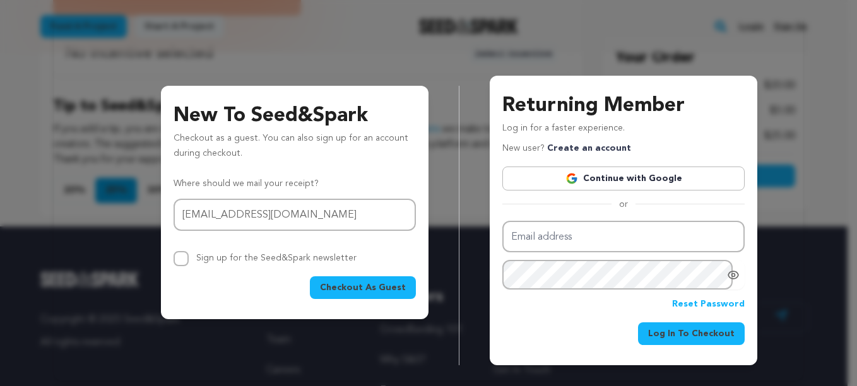
click at [356, 334] on div "New To Seed&Spark Checkout as a guest. You can also sign up for an account duri…" at bounding box center [428, 211] width 718 height 310
click at [346, 293] on span "Checkout As Guest" at bounding box center [363, 287] width 86 height 13
